Goal: Find specific page/section: Find specific page/section

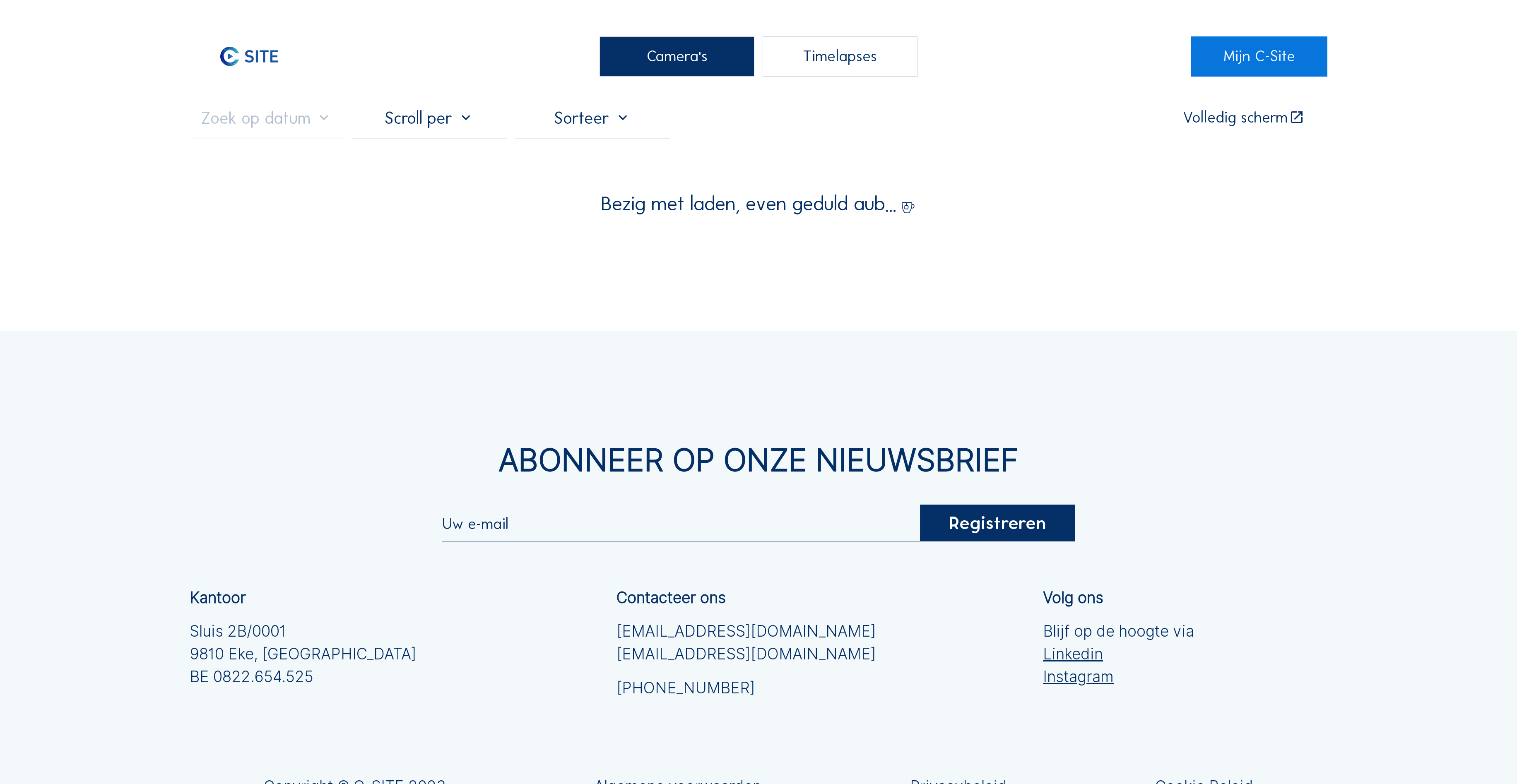
click at [636, 59] on div "Camera's" at bounding box center [677, 57] width 155 height 40
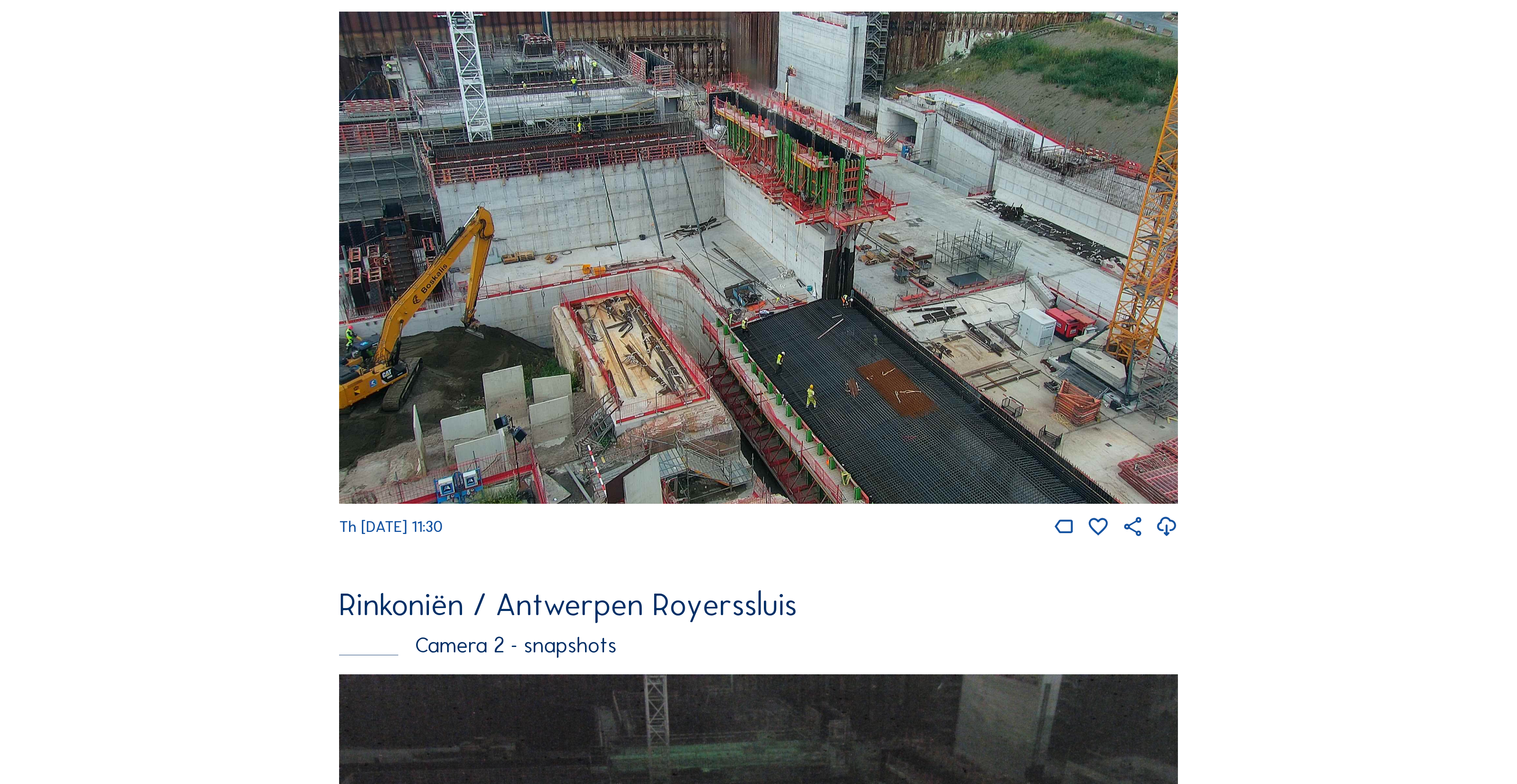
scroll to position [248, 0]
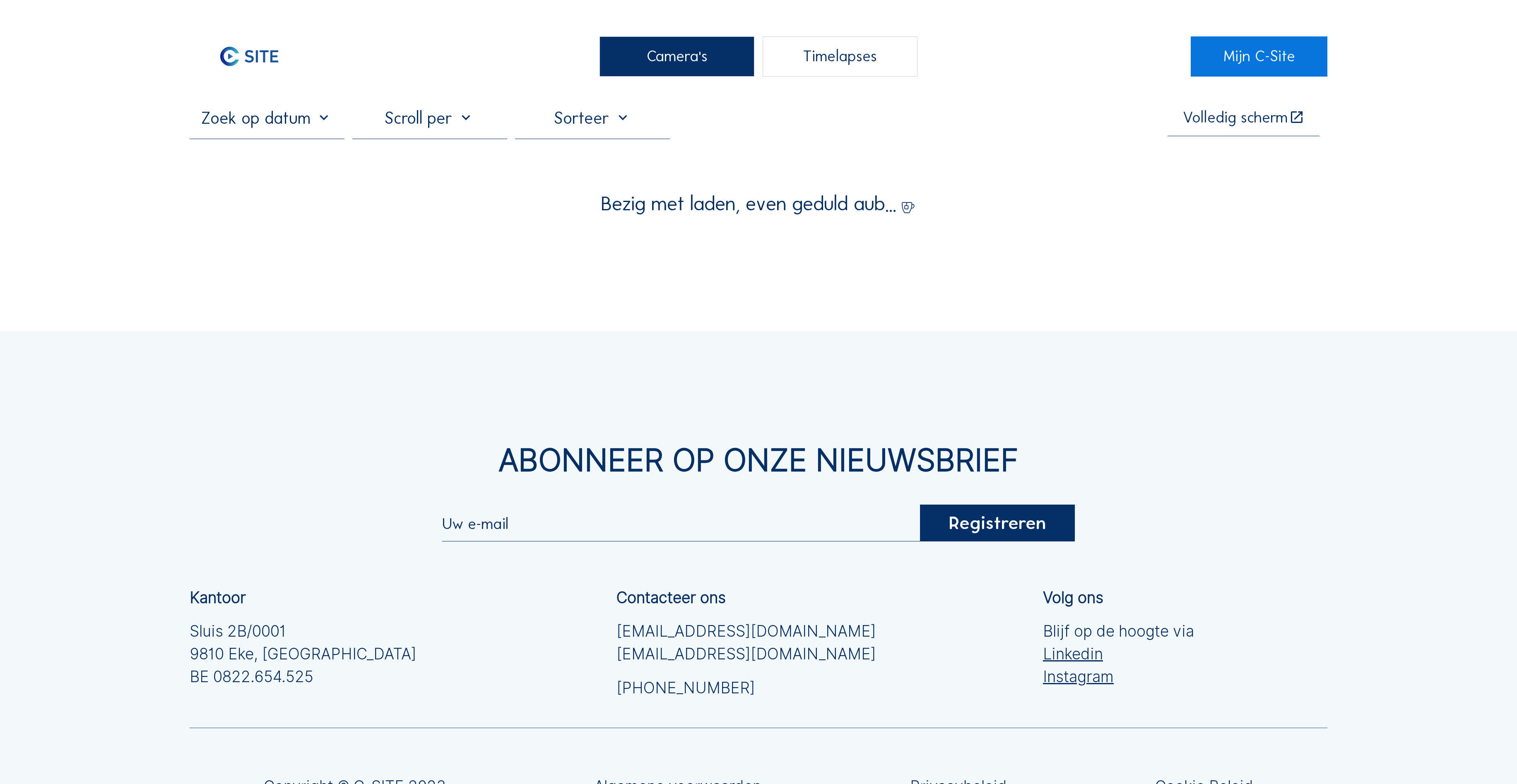
click at [706, 72] on div "Camera's" at bounding box center [677, 57] width 155 height 40
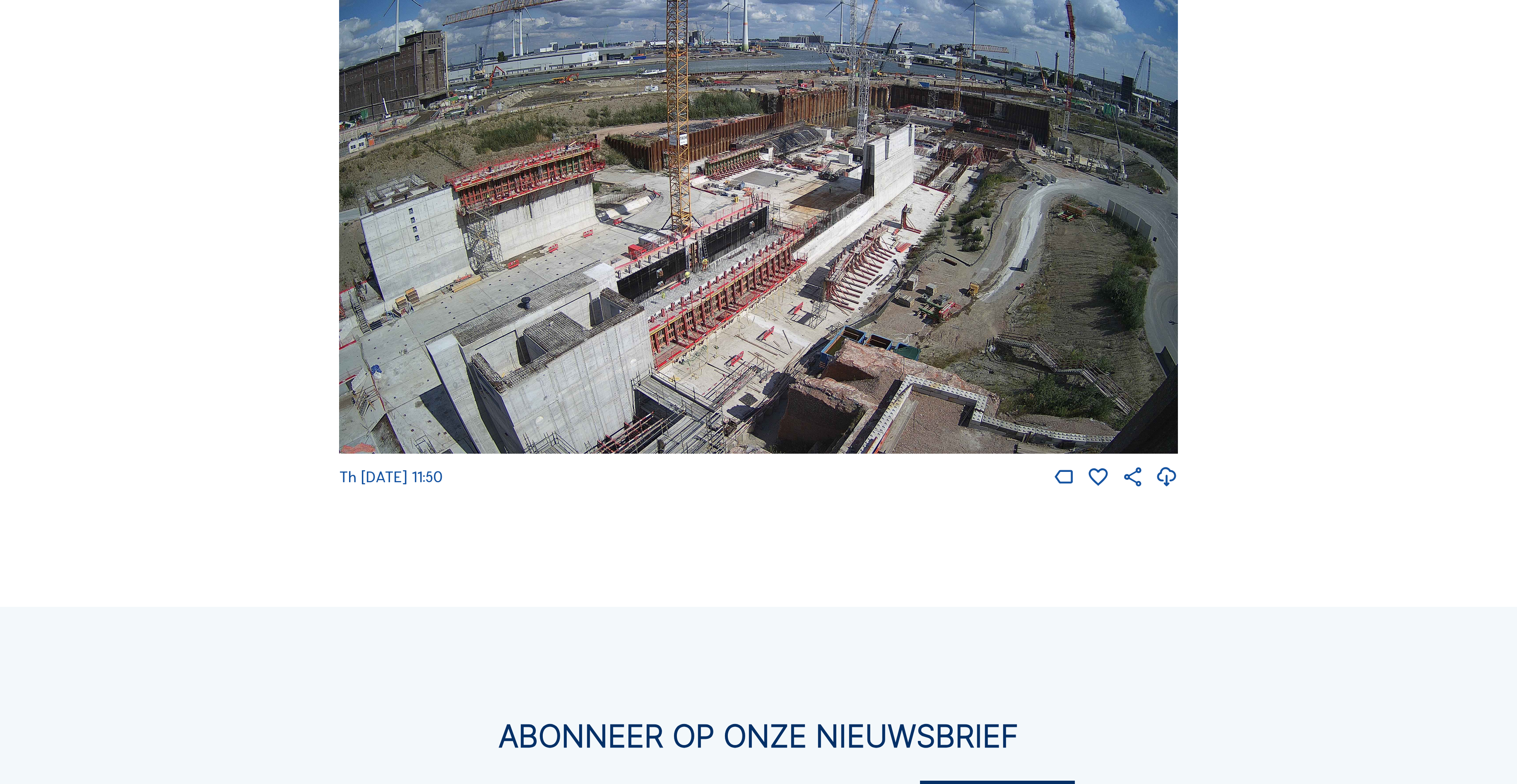
scroll to position [2855, 0]
